Goal: Check status: Check status

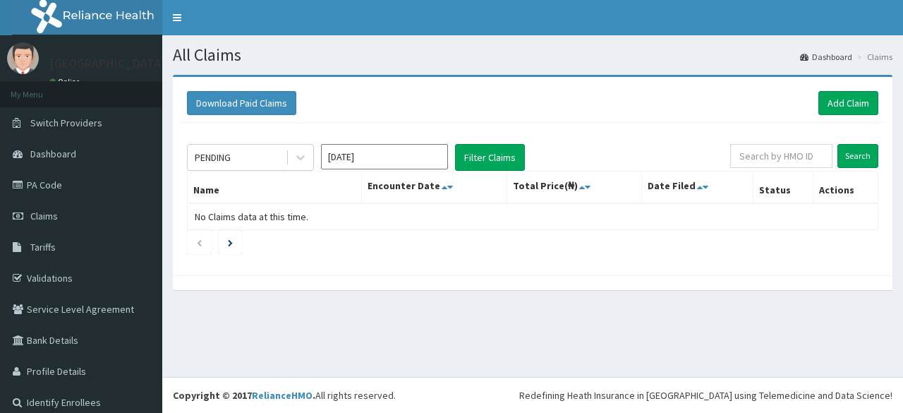
click at [490, 156] on button "Filter Claims" at bounding box center [490, 157] width 70 height 27
click at [490, 158] on button "Filter Claims" at bounding box center [490, 157] width 70 height 27
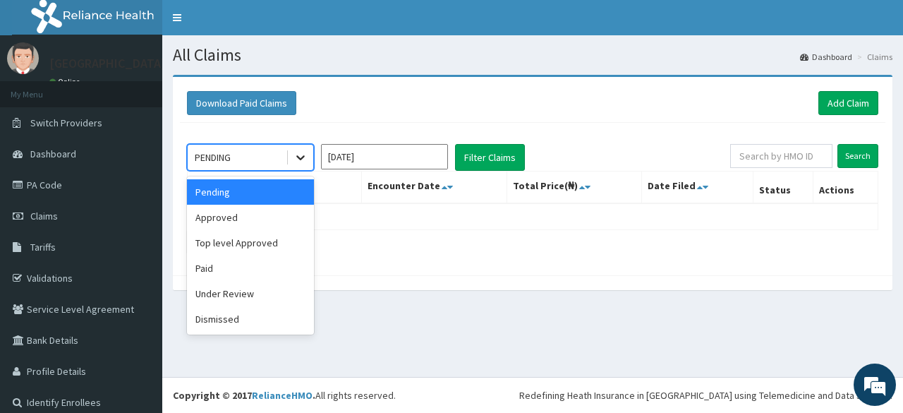
click at [301, 157] on icon at bounding box center [300, 157] width 14 height 14
click at [260, 212] on div "Approved" at bounding box center [250, 217] width 127 height 25
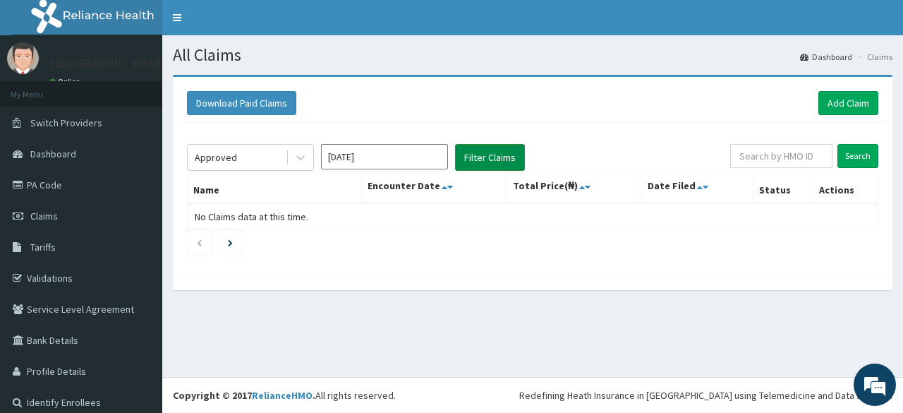
click at [485, 154] on button "Filter Claims" at bounding box center [490, 157] width 70 height 27
click at [291, 162] on div at bounding box center [300, 157] width 25 height 25
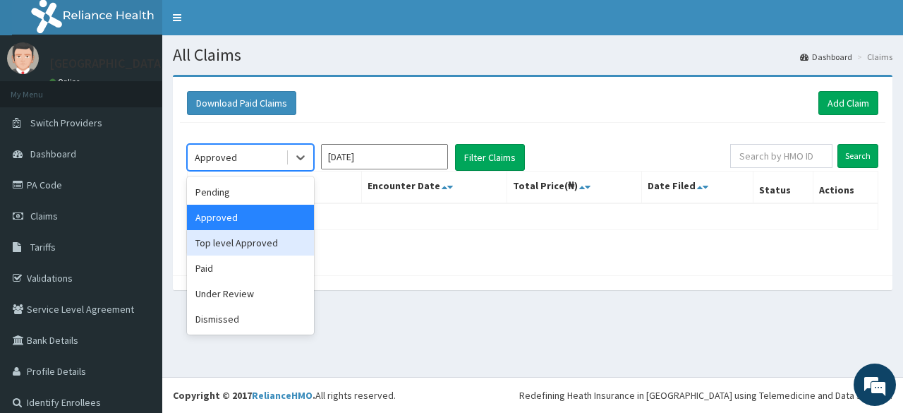
click at [254, 248] on div "Top level Approved" at bounding box center [250, 242] width 127 height 25
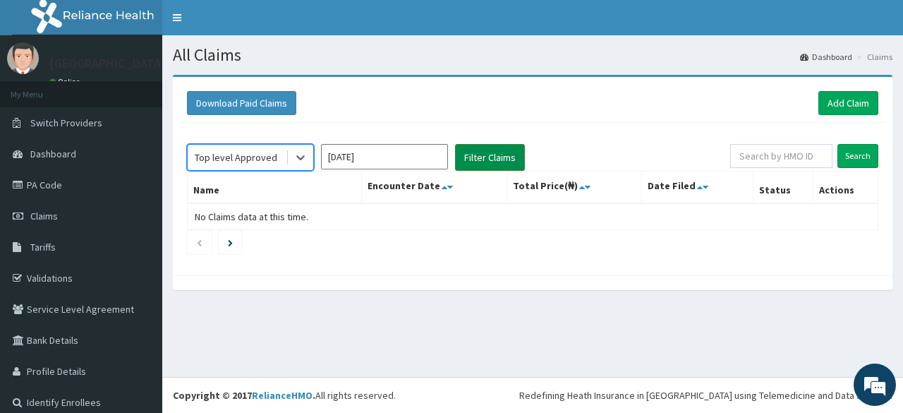
click at [496, 157] on button "Filter Claims" at bounding box center [490, 157] width 70 height 27
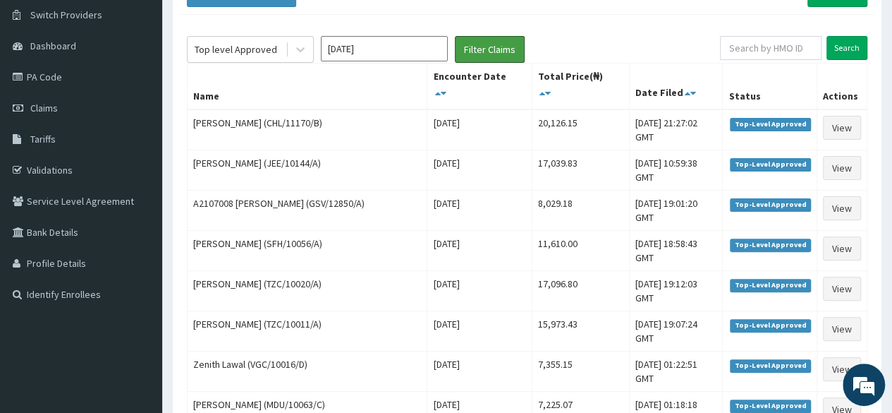
scroll to position [37, 0]
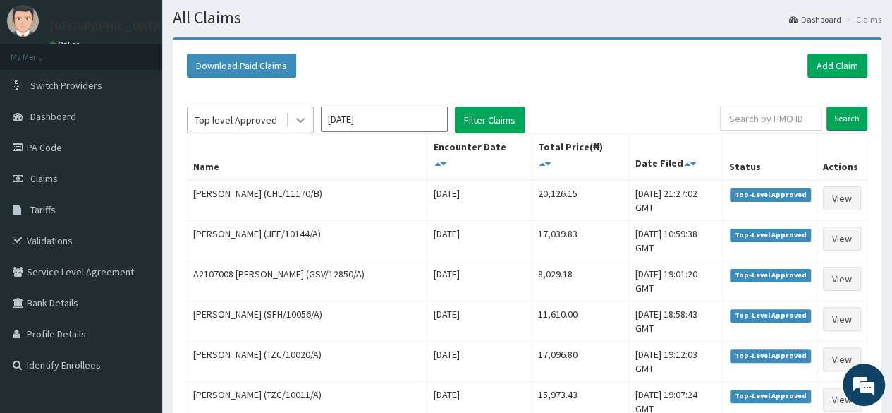
click at [303, 119] on icon at bounding box center [300, 121] width 8 height 5
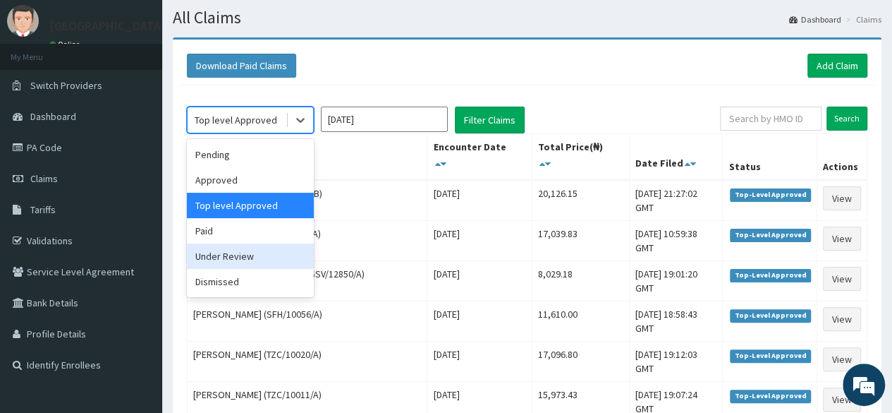
click at [269, 259] on div "Under Review" at bounding box center [250, 255] width 127 height 25
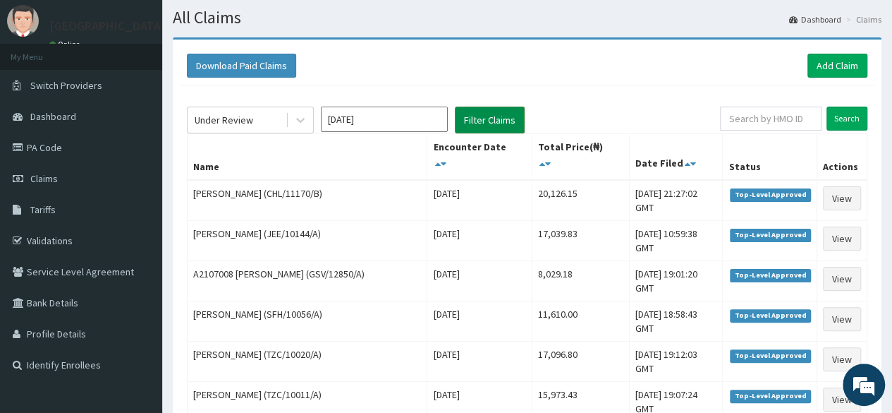
click at [488, 122] on button "Filter Claims" at bounding box center [490, 120] width 70 height 27
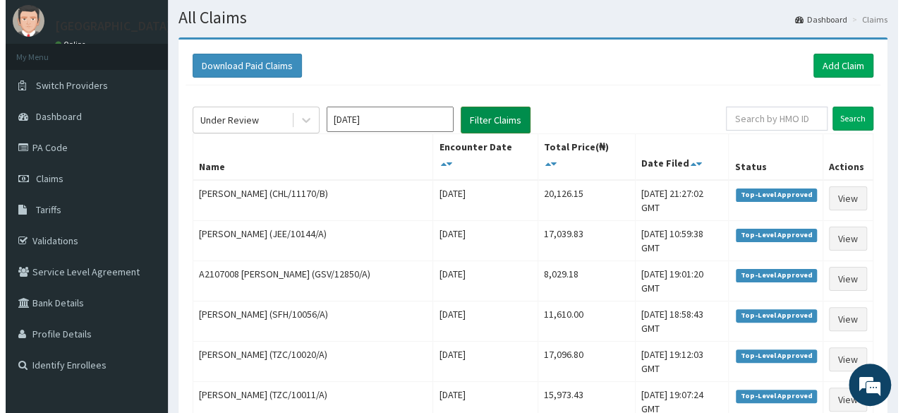
scroll to position [0, 0]
